Goal: Information Seeking & Learning: Learn about a topic

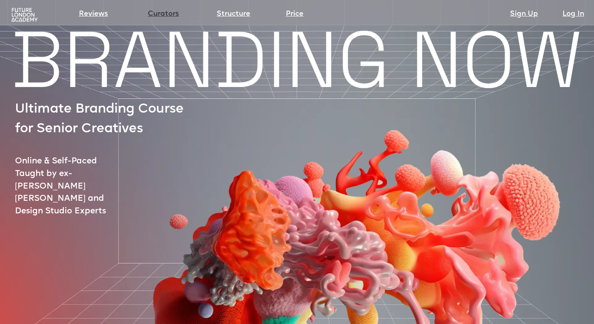
click at [150, 16] on link "Curators" at bounding box center [163, 14] width 31 height 11
click at [295, 15] on link "Price" at bounding box center [295, 14] width 18 height 11
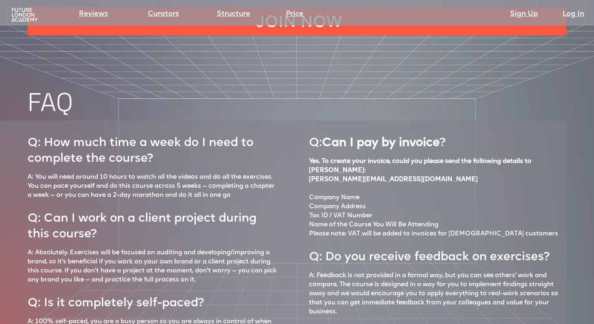
scroll to position [3225, 0]
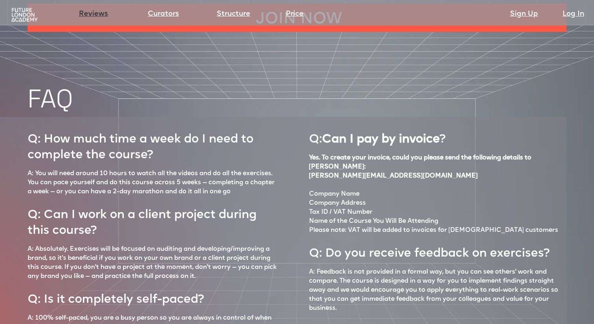
click at [102, 13] on link "Reviews" at bounding box center [93, 14] width 29 height 11
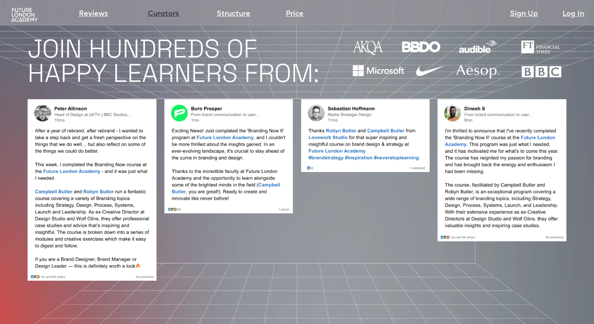
click at [165, 15] on link "Curators" at bounding box center [163, 14] width 31 height 11
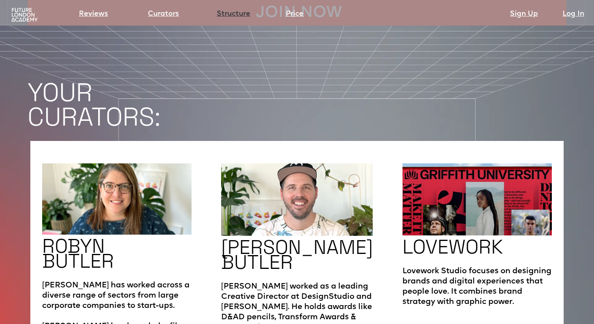
scroll to position [1200, 0]
click at [17, 14] on img at bounding box center [24, 14] width 29 height 15
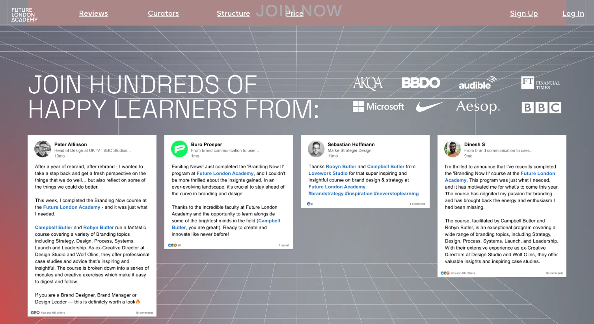
scroll to position [3225, 0]
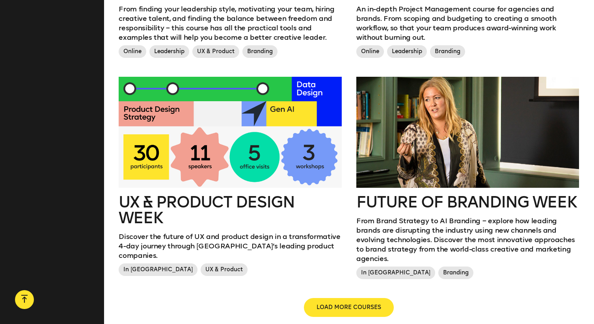
scroll to position [821, 0]
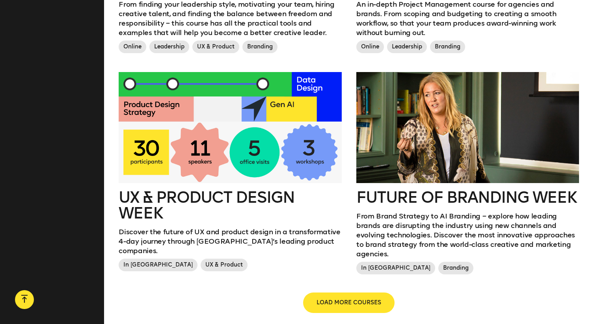
click at [344, 299] on span "LOAD MORE COURSES" at bounding box center [349, 303] width 65 height 8
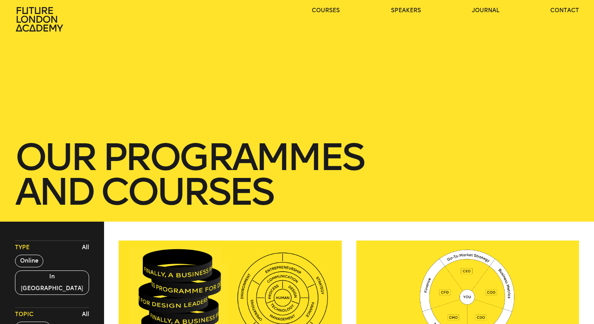
scroll to position [0, 0]
